Goal: Information Seeking & Learning: Learn about a topic

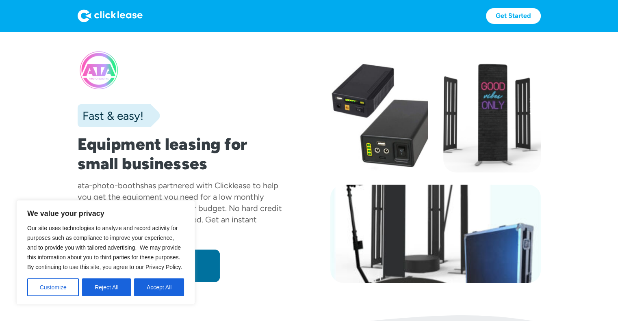
click at [206, 269] on link "Apply now" at bounding box center [149, 266] width 142 height 32
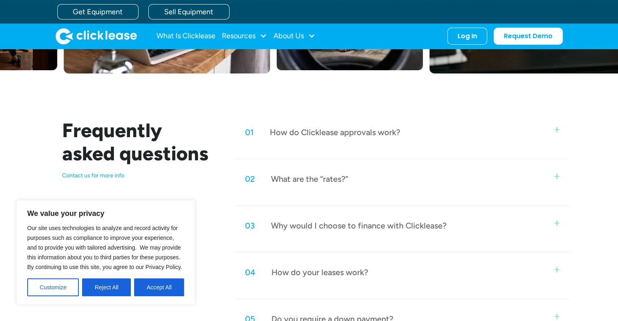
scroll to position [315, 0]
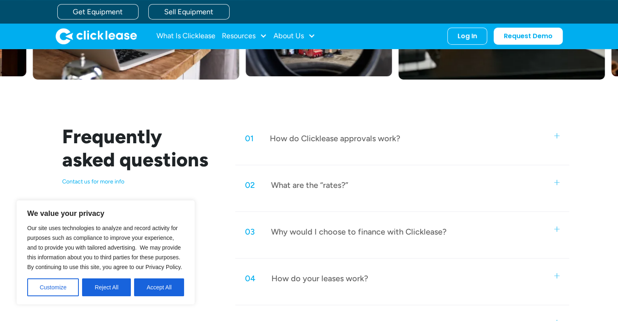
click at [292, 185] on div "What are the “rates?”" at bounding box center [309, 185] width 77 height 11
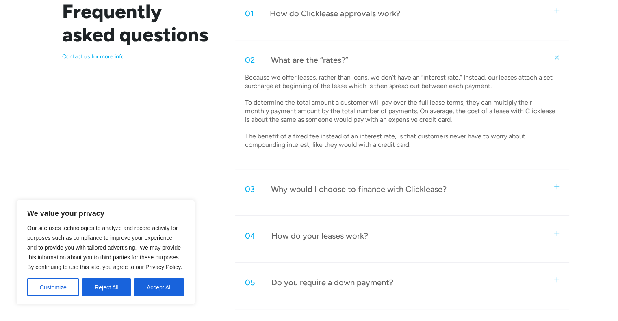
scroll to position [442, 0]
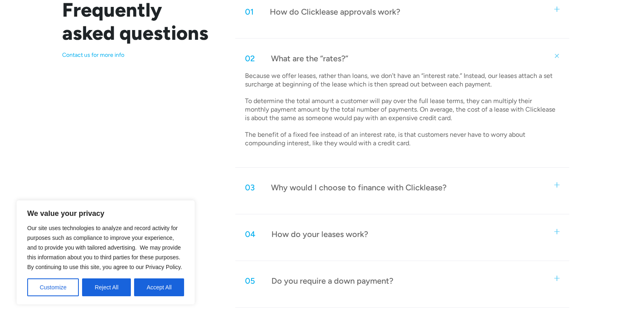
click at [294, 184] on div "Why would I choose to finance with Clicklease?" at bounding box center [358, 187] width 175 height 11
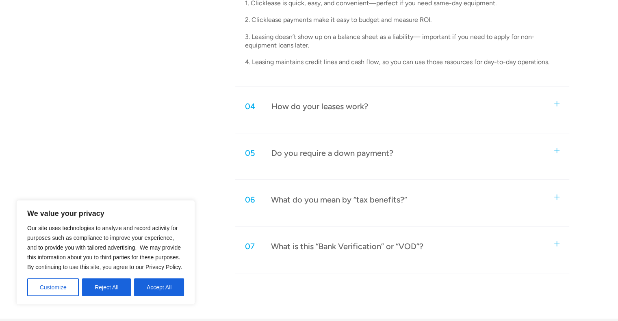
scroll to position [703, 0]
click at [297, 105] on div "How do your leases work?" at bounding box center [319, 106] width 97 height 11
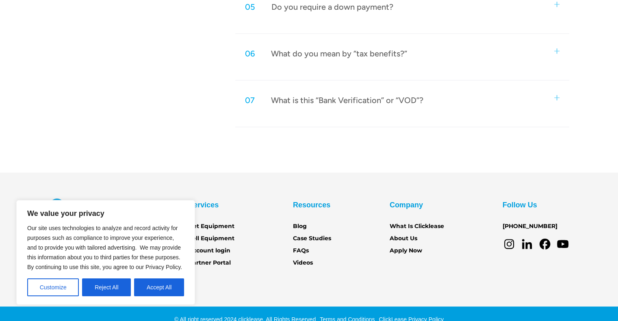
scroll to position [1003, 0]
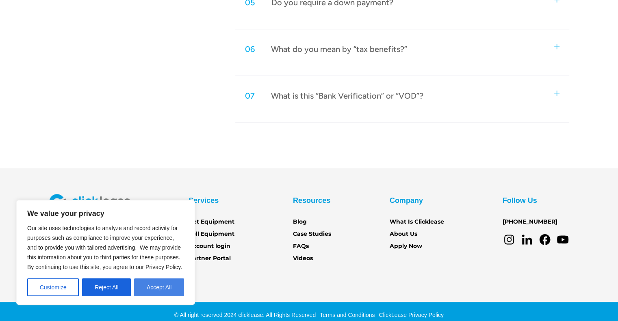
click at [158, 292] on button "Accept All" at bounding box center [159, 288] width 50 height 18
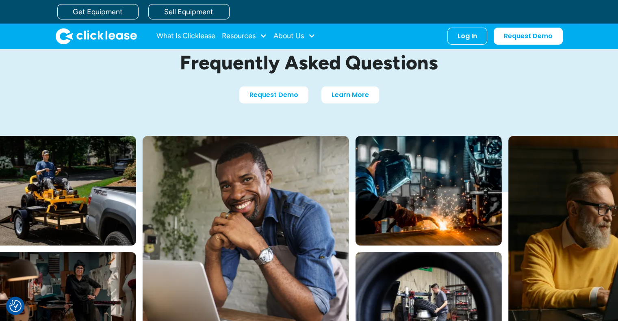
scroll to position [0, 0]
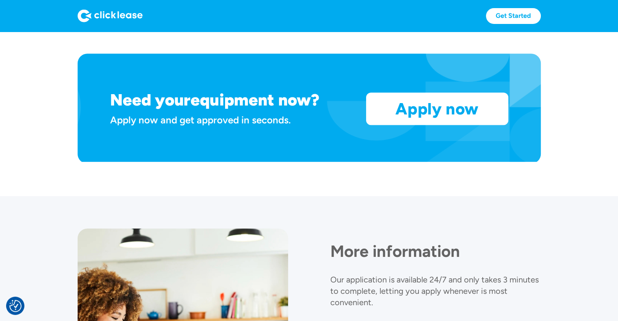
scroll to position [678, 0]
